Goal: Task Accomplishment & Management: Complete application form

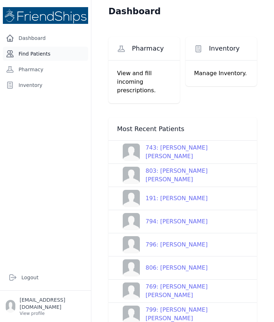
click at [59, 55] on link "Find Patients" at bounding box center [45, 54] width 85 height 14
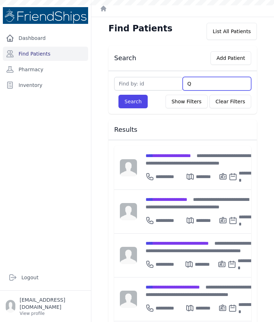
type input "Qa"
type input "Qasim"
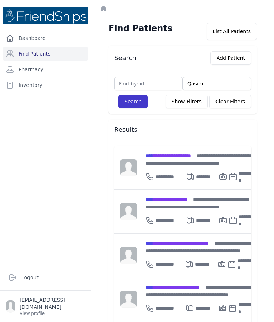
click at [134, 106] on button "Search" at bounding box center [132, 102] width 29 height 14
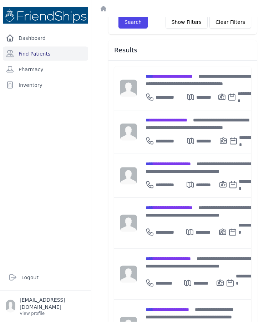
scroll to position [26, 0]
click at [188, 307] on span "**********" at bounding box center [166, 309] width 43 height 5
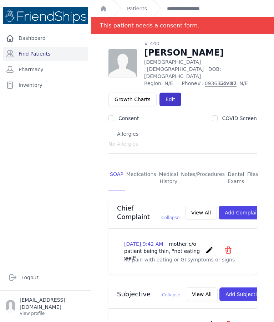
click at [174, 93] on link "Edit" at bounding box center [170, 100] width 22 height 14
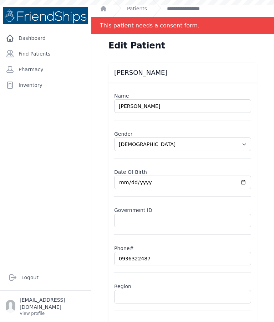
select select "[DEMOGRAPHIC_DATA]"
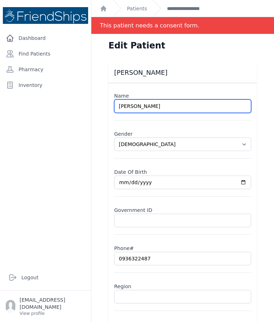
click at [204, 110] on input "Nourhan Qasim Haij" at bounding box center [182, 106] width 137 height 14
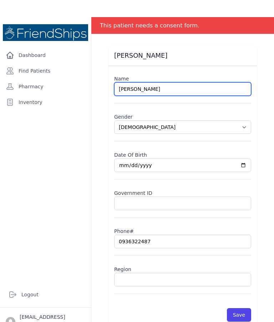
scroll to position [29, 0]
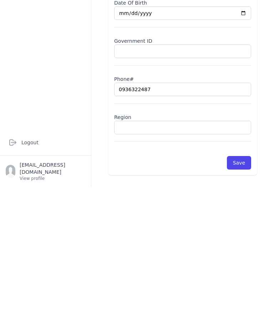
type input "Nourhan Qasim Hajji"
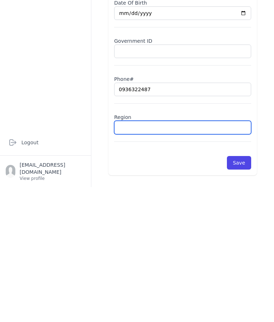
click at [204, 256] on input "text" at bounding box center [182, 263] width 137 height 14
select select "female"
type input "Ha"
select select "female"
type input "Ham"
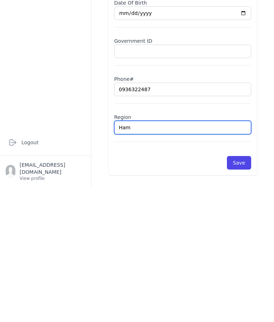
select select "female"
type input "Hama"
select select "female"
type input "Hamad"
select select "female"
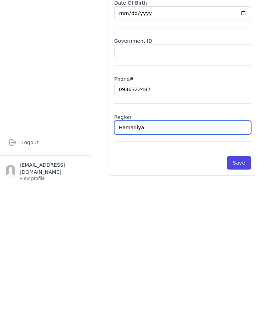
type input "Hamadiya"
select select "female"
type input "Hamadiya"
select select "female"
type input "Hamadiya"
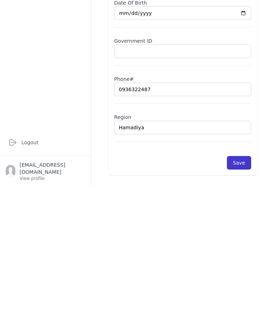
click at [232, 291] on button "Save" at bounding box center [239, 298] width 24 height 14
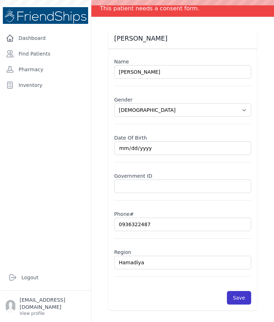
scroll to position [0, 0]
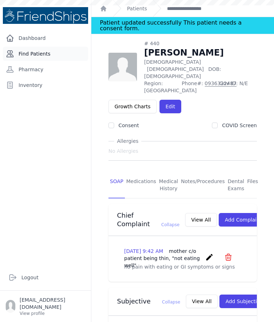
click at [43, 47] on link "Find Patients" at bounding box center [45, 54] width 85 height 14
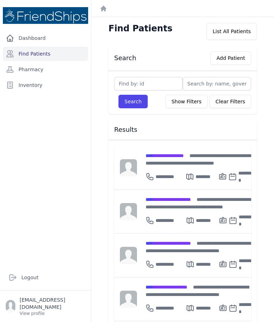
click at [228, 68] on div "Search Add Patient" at bounding box center [182, 58] width 148 height 25
click at [237, 57] on button "Add Patient" at bounding box center [230, 58] width 41 height 14
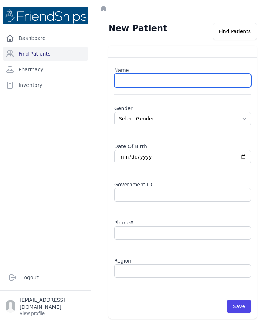
click at [209, 76] on input "text" at bounding box center [182, 81] width 137 height 14
paste input "Aws Ghaith Al-Fares"
click at [154, 80] on input "Aws Ghaith Al-Fares" at bounding box center [182, 81] width 137 height 14
type input "Aws Ghaith Fares"
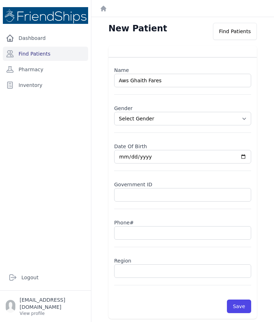
click at [245, 124] on select "Select Gender Male Female" at bounding box center [182, 119] width 137 height 14
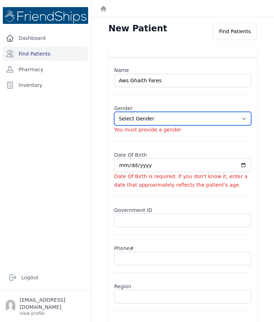
select select "male"
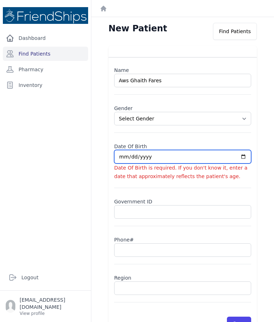
click at [160, 162] on input "date" at bounding box center [182, 157] width 137 height 14
type input "2025-10-06"
select select "male"
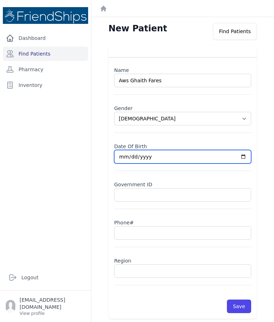
type input "2025-09-06"
select select "male"
type input "2025-09-19"
select select "male"
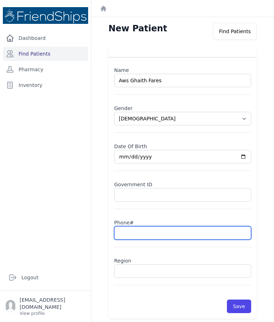
click at [161, 236] on input "text" at bounding box center [182, 233] width 137 height 14
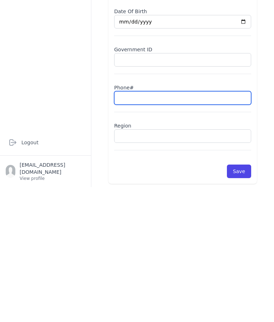
scroll to position [29, 0]
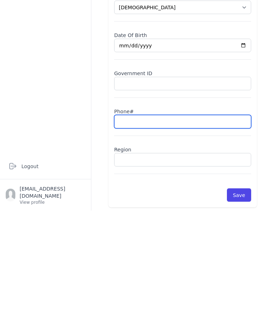
paste input "0983665037"
type input "0983665037"
select select "male"
type input "0983665037"
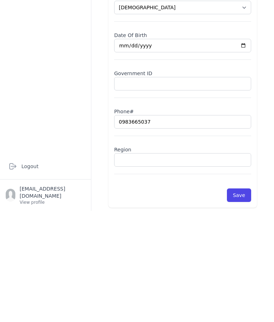
click at [149, 265] on input "text" at bounding box center [182, 272] width 137 height 14
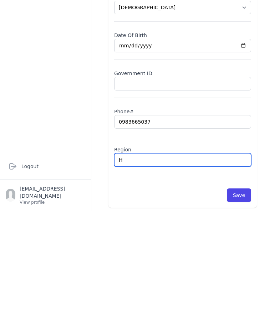
type input "Ha"
select select "male"
type input "Ham"
select select "male"
type input "Hamadiya"
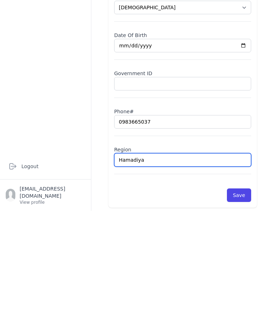
select select "male"
type input "Hamadiya"
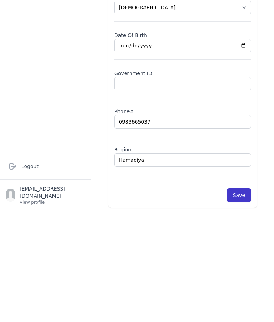
click at [238, 300] on button "Save" at bounding box center [239, 307] width 24 height 14
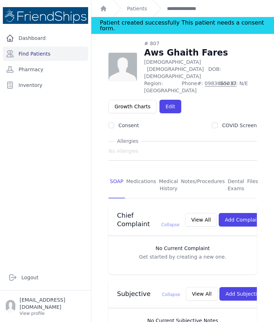
click at [125, 318] on span "# 807 Aws Ghaith Fares Male 0 Years Old DOB: 2025-Sep-19 Region: Hamadiya Phone…" at bounding box center [182, 266] width 148 height 452
